Goal: Task Accomplishment & Management: Use online tool/utility

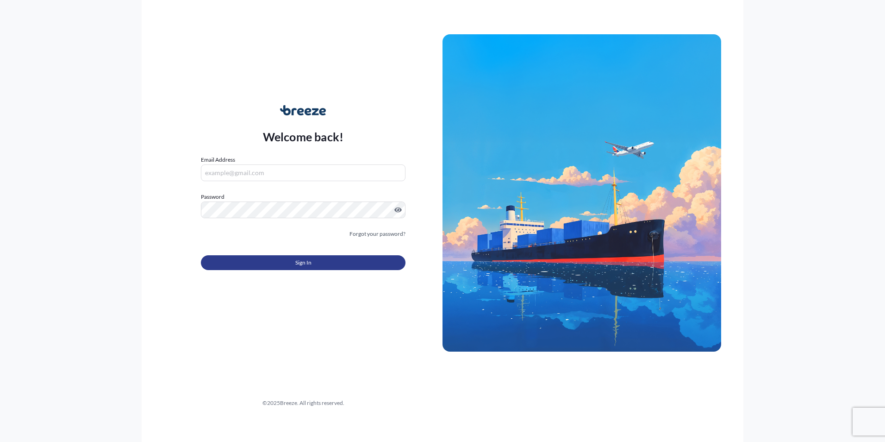
type input "[EMAIL_ADDRESS][DOMAIN_NAME]"
click at [321, 258] on button "Sign In" at bounding box center [303, 262] width 205 height 15
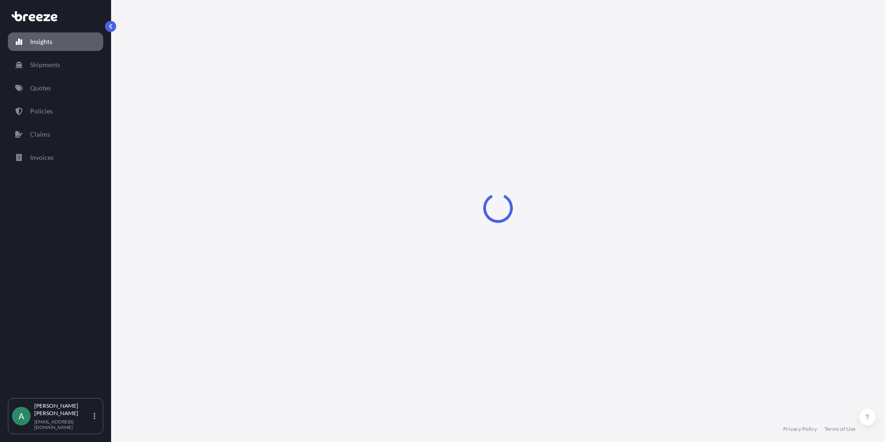
select select "2025"
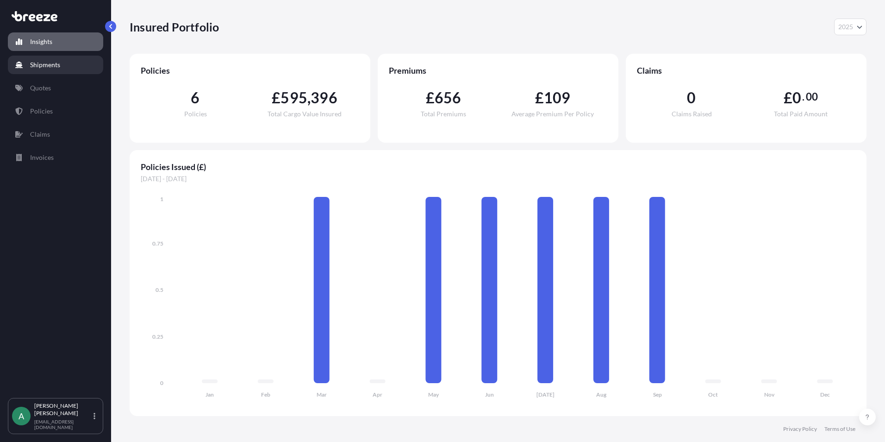
click at [63, 68] on link "Shipments" at bounding box center [55, 65] width 95 height 19
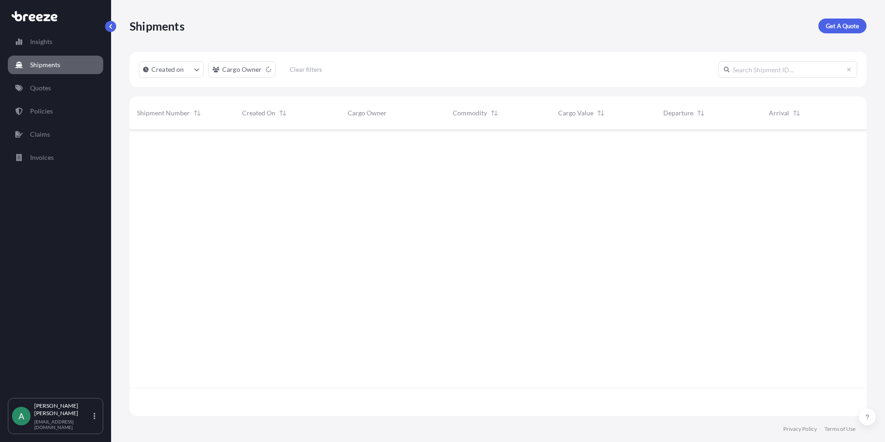
scroll to position [313, 730]
click at [66, 106] on link "Policies" at bounding box center [55, 111] width 95 height 19
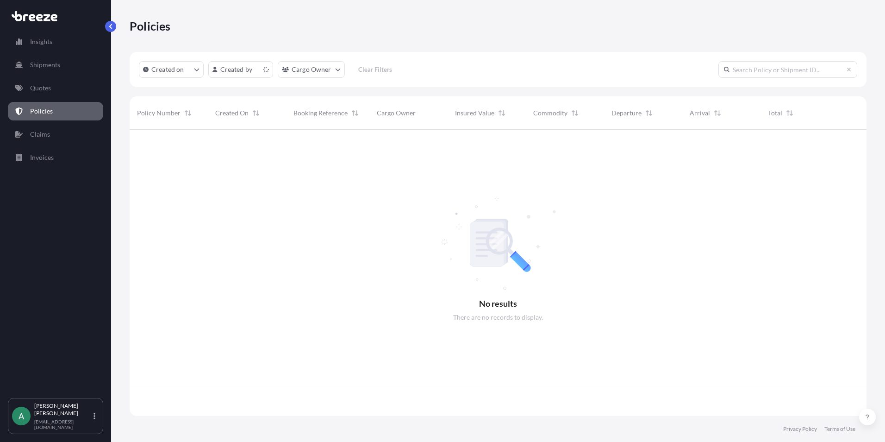
scroll to position [284, 730]
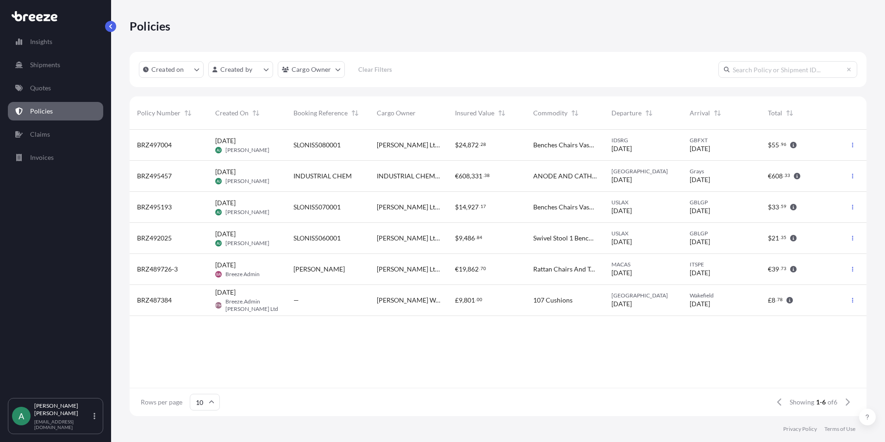
click at [507, 150] on div "$ 24 , 872 . 28" at bounding box center [487, 145] width 78 height 31
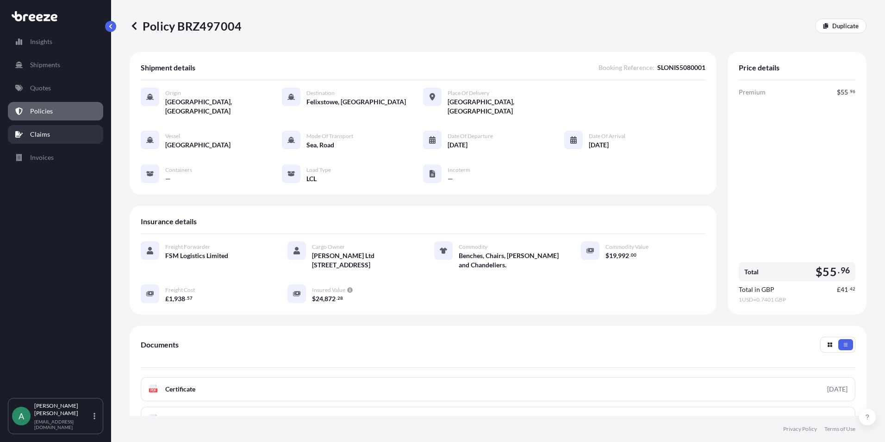
click at [63, 130] on link "Claims" at bounding box center [55, 134] width 95 height 19
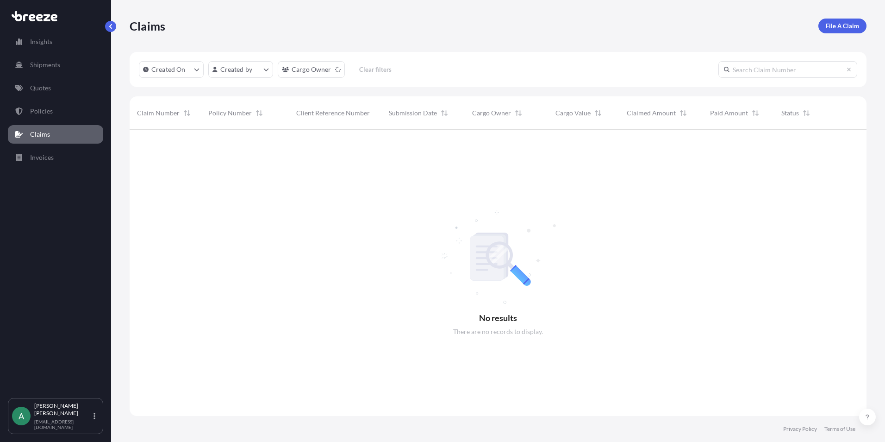
scroll to position [313, 730]
click at [55, 56] on link "Shipments" at bounding box center [55, 65] width 95 height 19
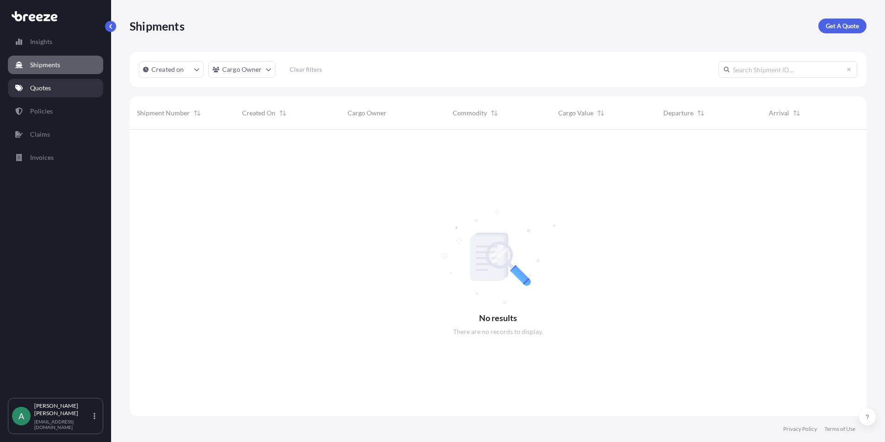
scroll to position [313, 730]
click at [56, 84] on link "Quotes" at bounding box center [55, 88] width 95 height 19
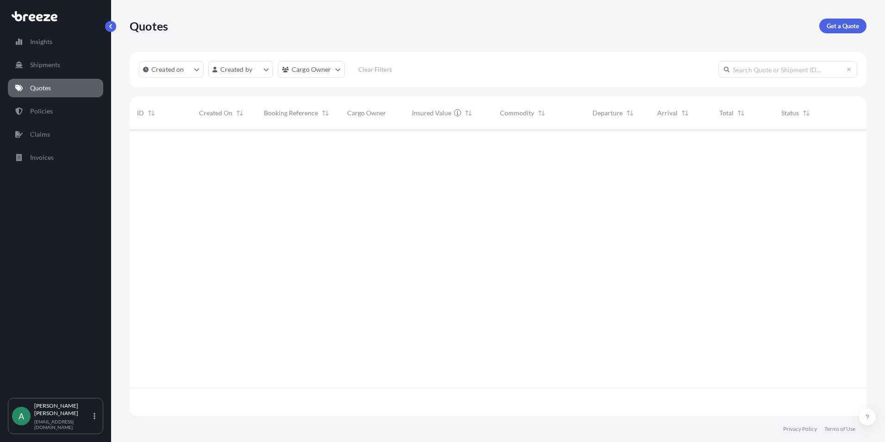
scroll to position [284, 730]
click at [67, 111] on link "Policies" at bounding box center [55, 111] width 95 height 19
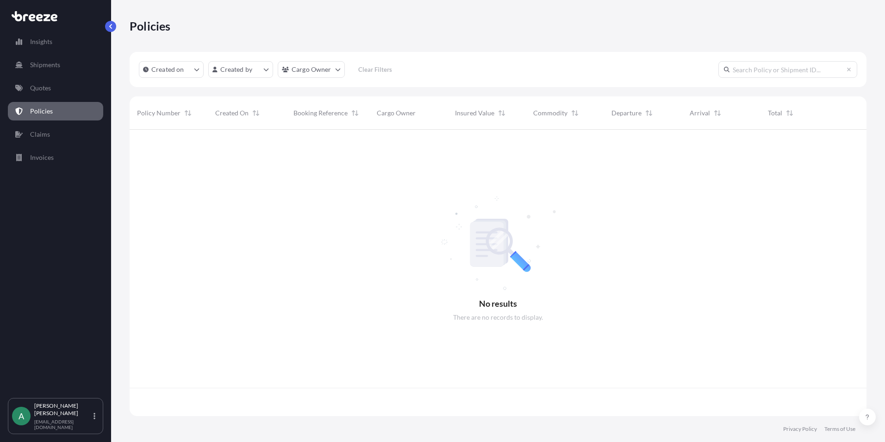
scroll to position [284, 730]
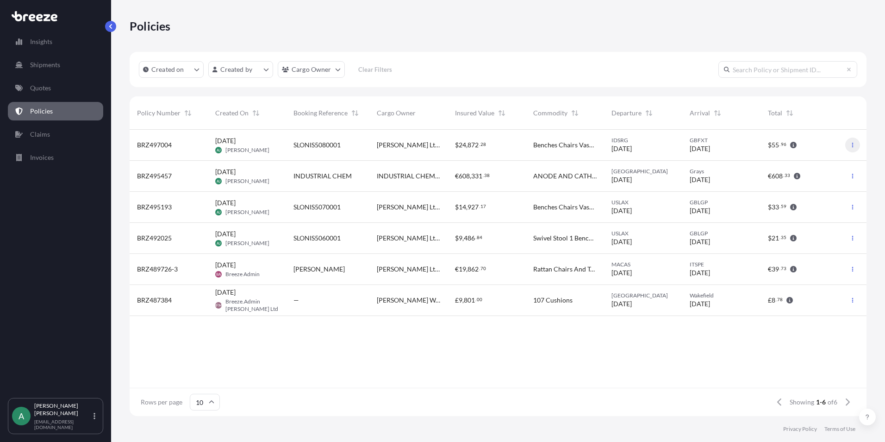
click at [852, 146] on icon "button" at bounding box center [853, 145] width 6 height 6
click at [46, 86] on p "Quotes" at bounding box center [40, 87] width 21 height 9
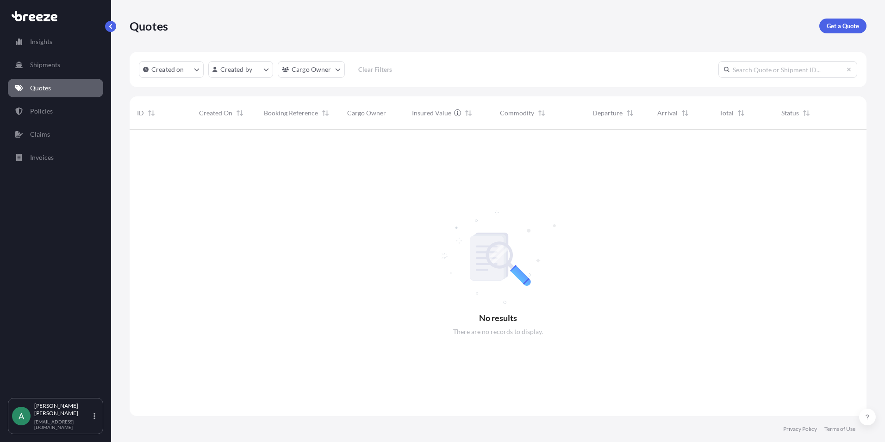
scroll to position [313, 730]
click at [59, 106] on link "Policies" at bounding box center [55, 111] width 95 height 19
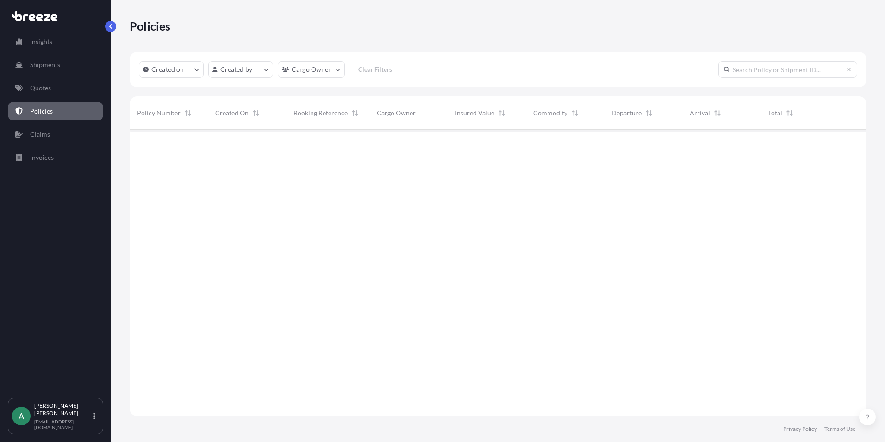
scroll to position [284, 730]
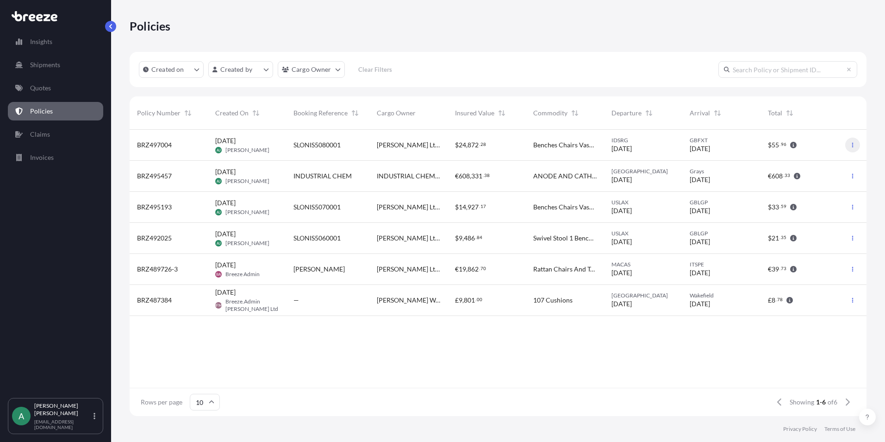
click at [855, 142] on button "button" at bounding box center [852, 145] width 15 height 15
click at [837, 144] on link "Duplicate quote" at bounding box center [804, 146] width 85 height 15
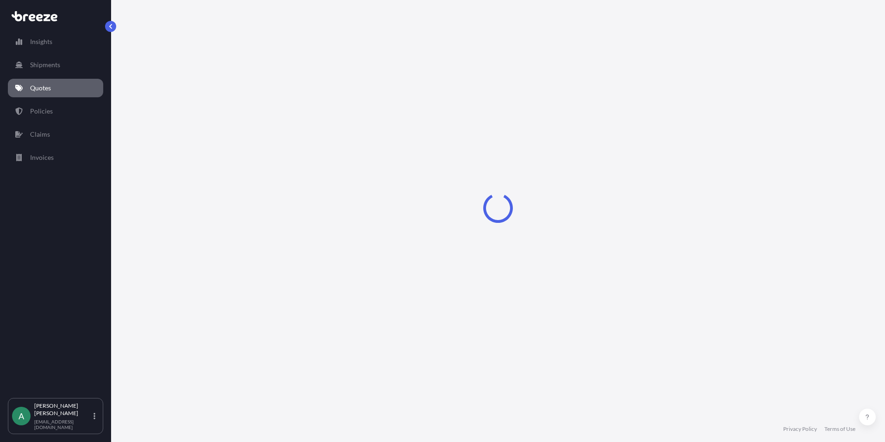
select select "Sea"
select select "Road"
select select "1"
